Goal: Check status: Check status

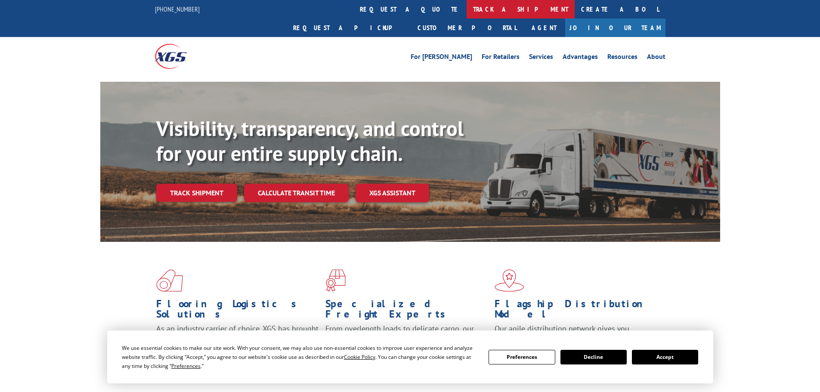
click at [466, 10] on link "track a shipment" at bounding box center [520, 9] width 108 height 18
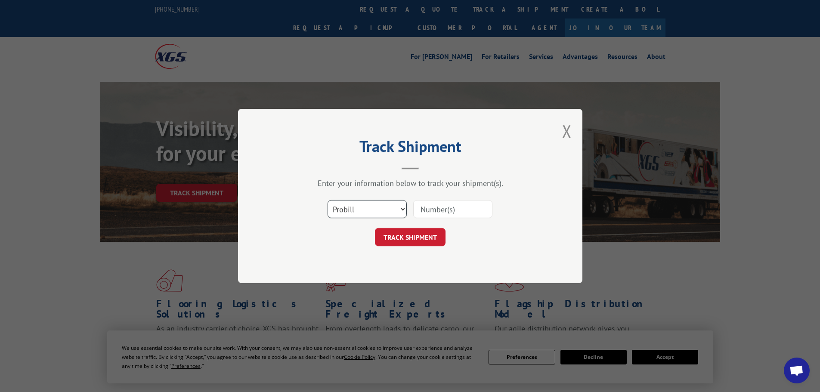
click at [380, 202] on select "Select category... Probill BOL PO" at bounding box center [366, 209] width 79 height 18
select select "po"
click at [327, 200] on select "Select category... Probill BOL PO" at bounding box center [366, 209] width 79 height 18
click at [433, 210] on input at bounding box center [452, 209] width 79 height 18
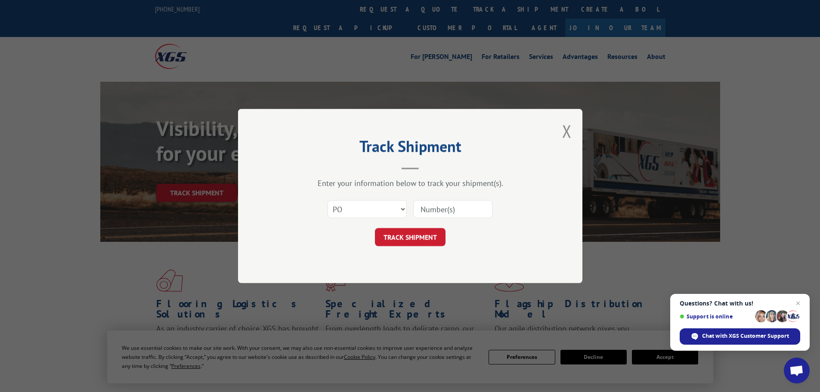
paste input "92523265"
type input "92523265"
click at [434, 234] on button "TRACK SHIPMENT" at bounding box center [410, 237] width 71 height 18
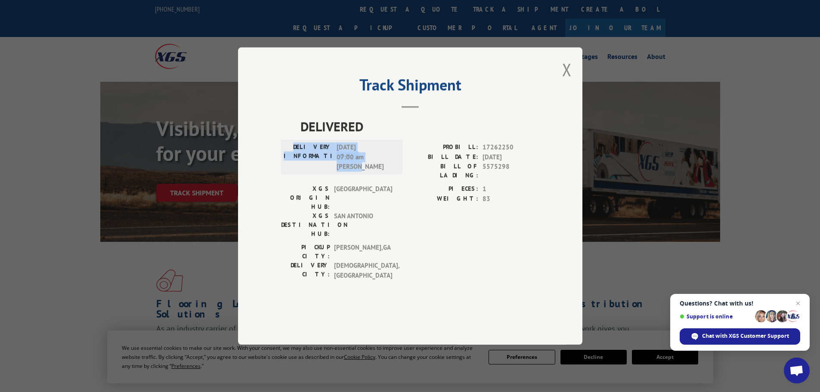
drag, startPoint x: 366, startPoint y: 192, endPoint x: 302, endPoint y: 166, distance: 69.0
click at [302, 166] on div "DELIVERY INFORMATION: [DATE] 07:00 am [PERSON_NAME]" at bounding box center [341, 157] width 121 height 34
click at [333, 172] on div "DELIVERY INFORMATION: [DATE] 07:00 am [PERSON_NAME]" at bounding box center [341, 156] width 116 height 29
click at [564, 81] on button "Close modal" at bounding box center [566, 69] width 9 height 23
